Goal: Transaction & Acquisition: Purchase product/service

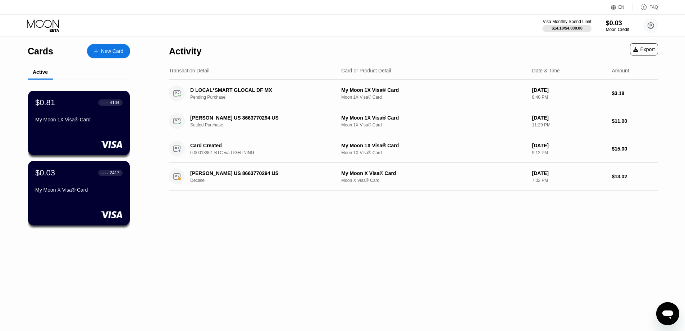
click at [603, 220] on div "Activity Export Transaction Detail Card or Product Detail Date & Time Amount D …" at bounding box center [413, 184] width 511 height 294
click at [360, 299] on div "Activity Export Transaction Detail Card or Product Detail Date & Time Amount D …" at bounding box center [413, 184] width 511 height 294
click at [568, 266] on div "Activity Export Transaction Detail Card or Product Detail Date & Time Amount D …" at bounding box center [413, 184] width 511 height 294
click at [511, 298] on div "Activity Export Transaction Detail Card or Product Detail Date & Time Amount D …" at bounding box center [413, 184] width 511 height 294
click at [548, 225] on div "Activity Export Transaction Detail Card or Product Detail Date & Time Amount D …" at bounding box center [413, 184] width 511 height 294
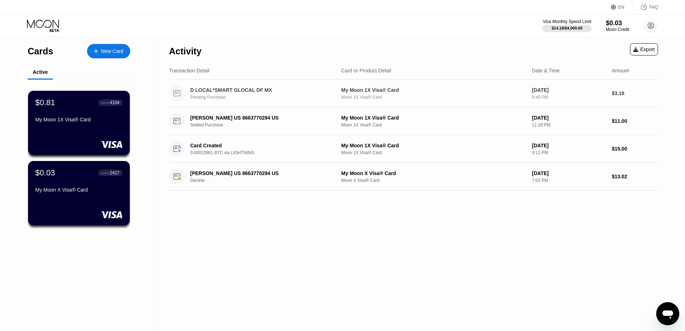
click at [250, 94] on div "D LOCAL*SMART GLOCAL DF MX Pending Purchase" at bounding box center [265, 93] width 150 height 13
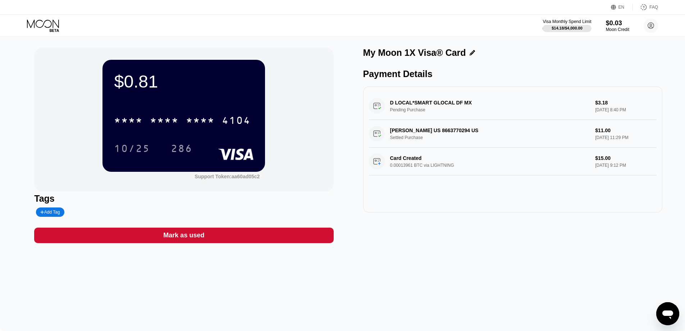
click at [456, 105] on div "D LOCAL*SMART GLOCAL DF MX Pending Purchase $3.18 Aug 19, 2025 8:40 PM" at bounding box center [513, 106] width 288 height 28
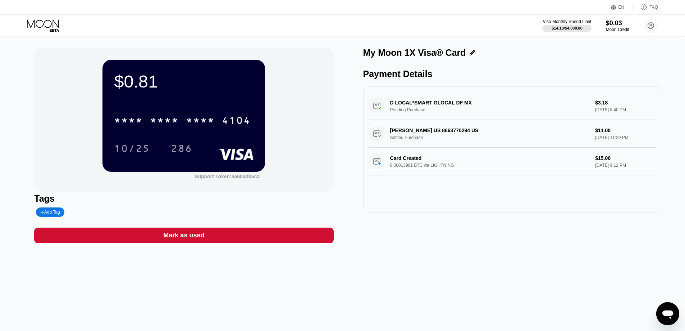
click at [627, 31] on div "Moon Credit" at bounding box center [617, 29] width 23 height 5
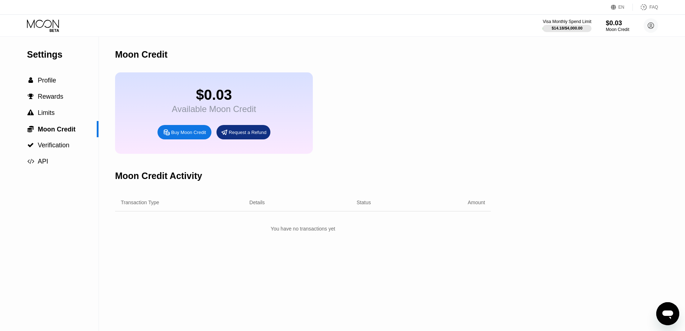
click at [194, 135] on div "Buy Moon Credit" at bounding box center [188, 132] width 35 height 6
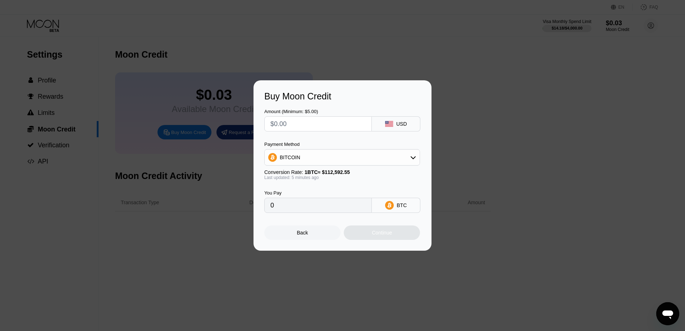
click at [317, 164] on div "BITCOIN" at bounding box center [342, 157] width 155 height 14
click at [333, 161] on div "BITCOIN" at bounding box center [342, 157] width 155 height 14
click at [308, 239] on div "Back" at bounding box center [302, 232] width 76 height 14
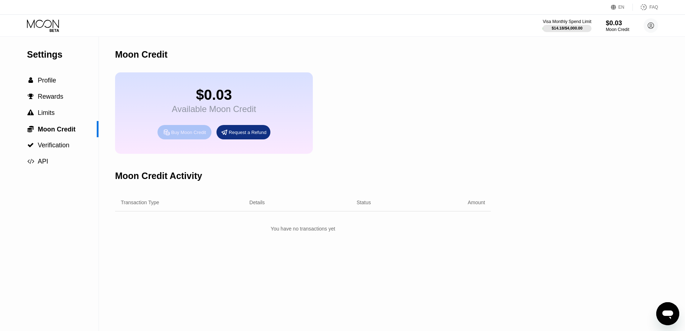
click at [204, 139] on div "Buy Moon Credit" at bounding box center [185, 132] width 54 height 14
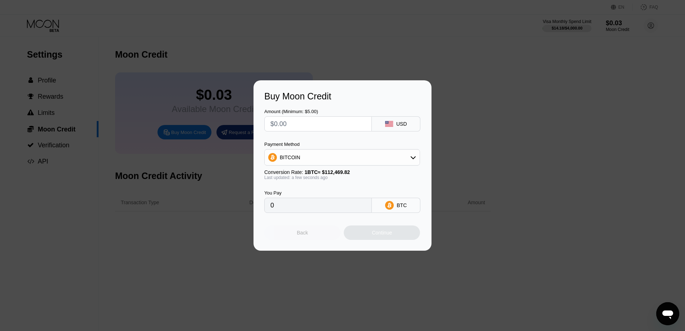
click at [307, 239] on div "Back" at bounding box center [302, 232] width 76 height 14
